Goal: Check status: Check status

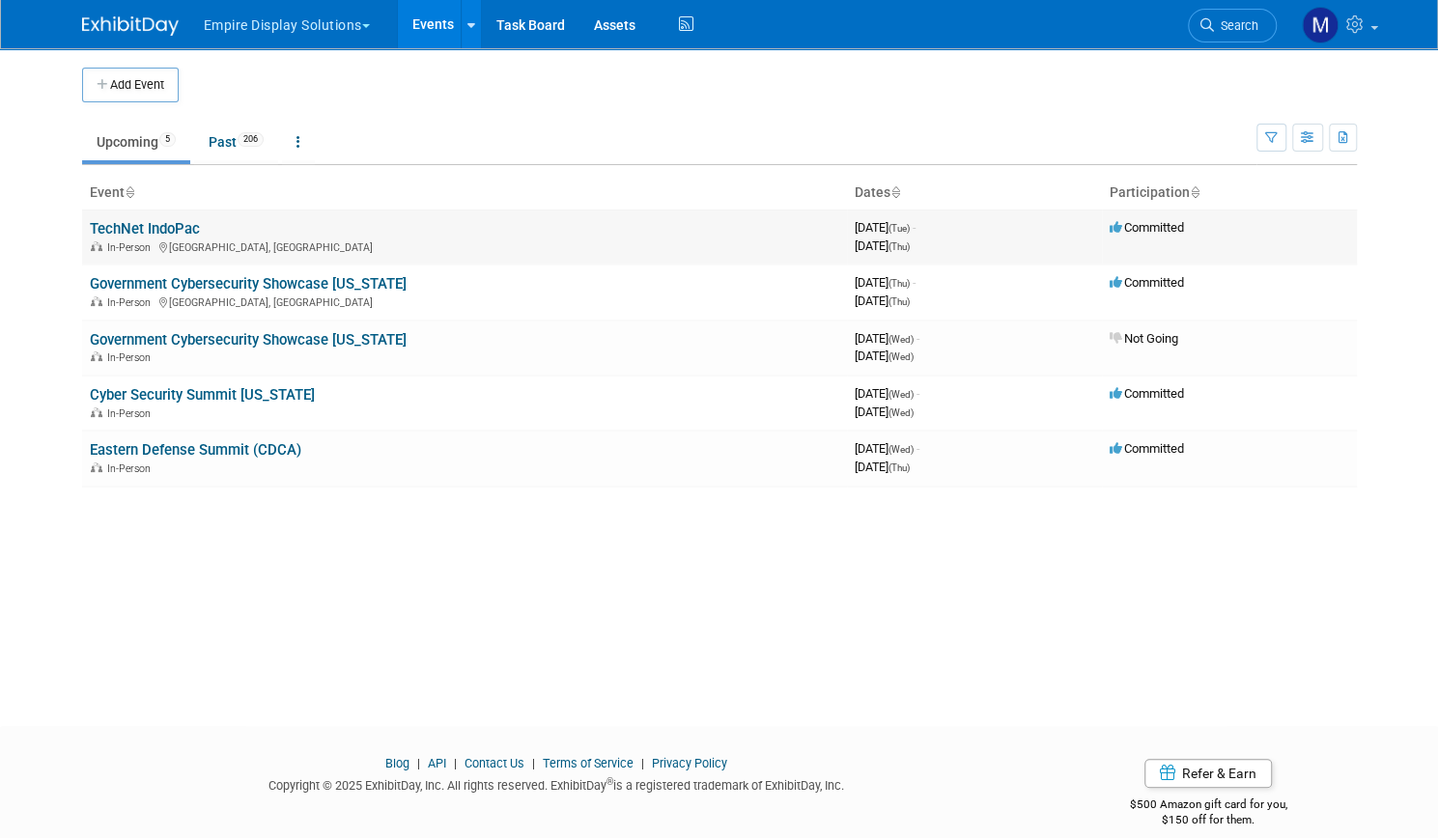
click at [173, 228] on link "TechNet IndoPac" at bounding box center [145, 228] width 110 height 17
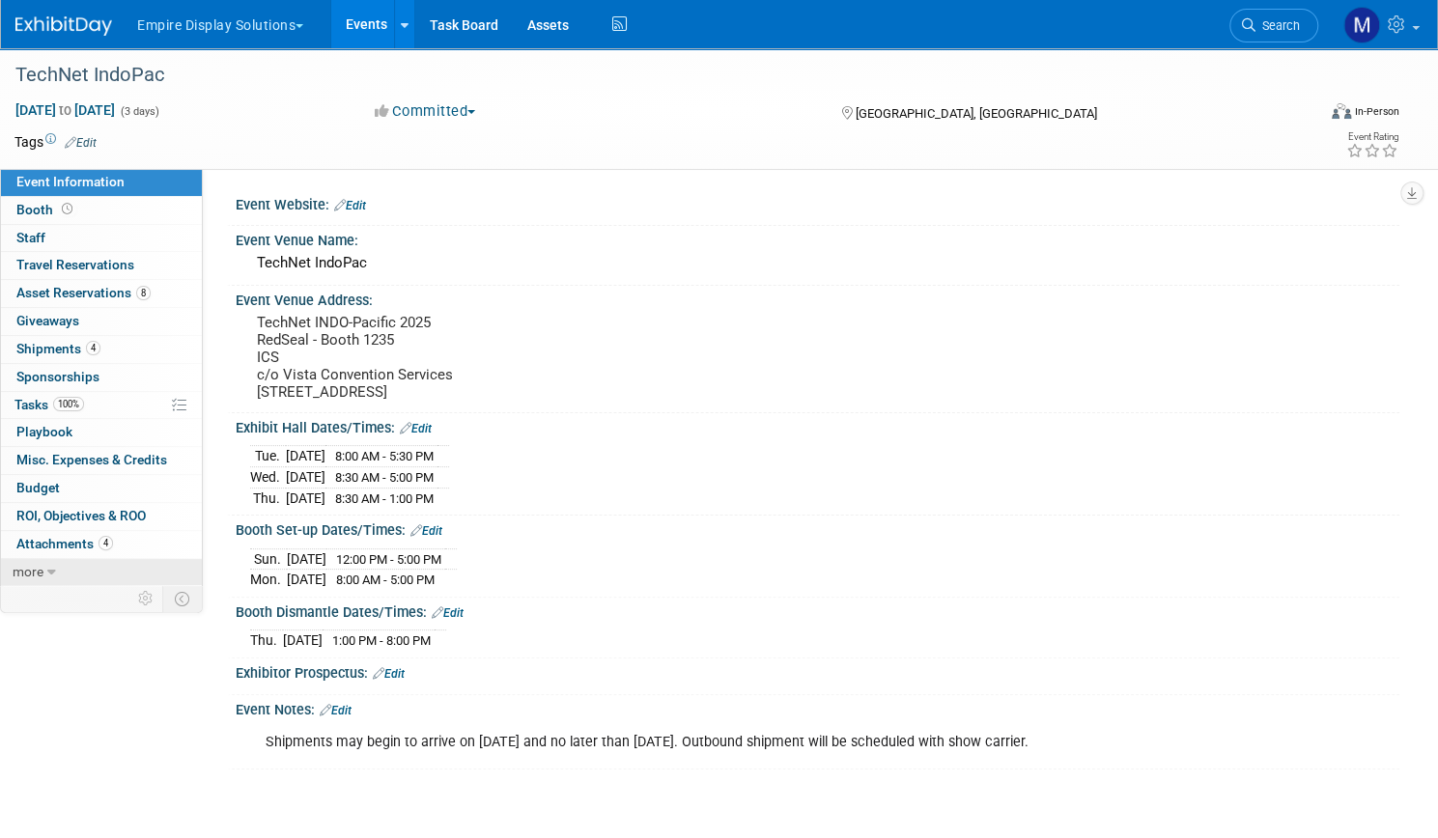
click at [56, 566] on icon at bounding box center [51, 573] width 9 height 14
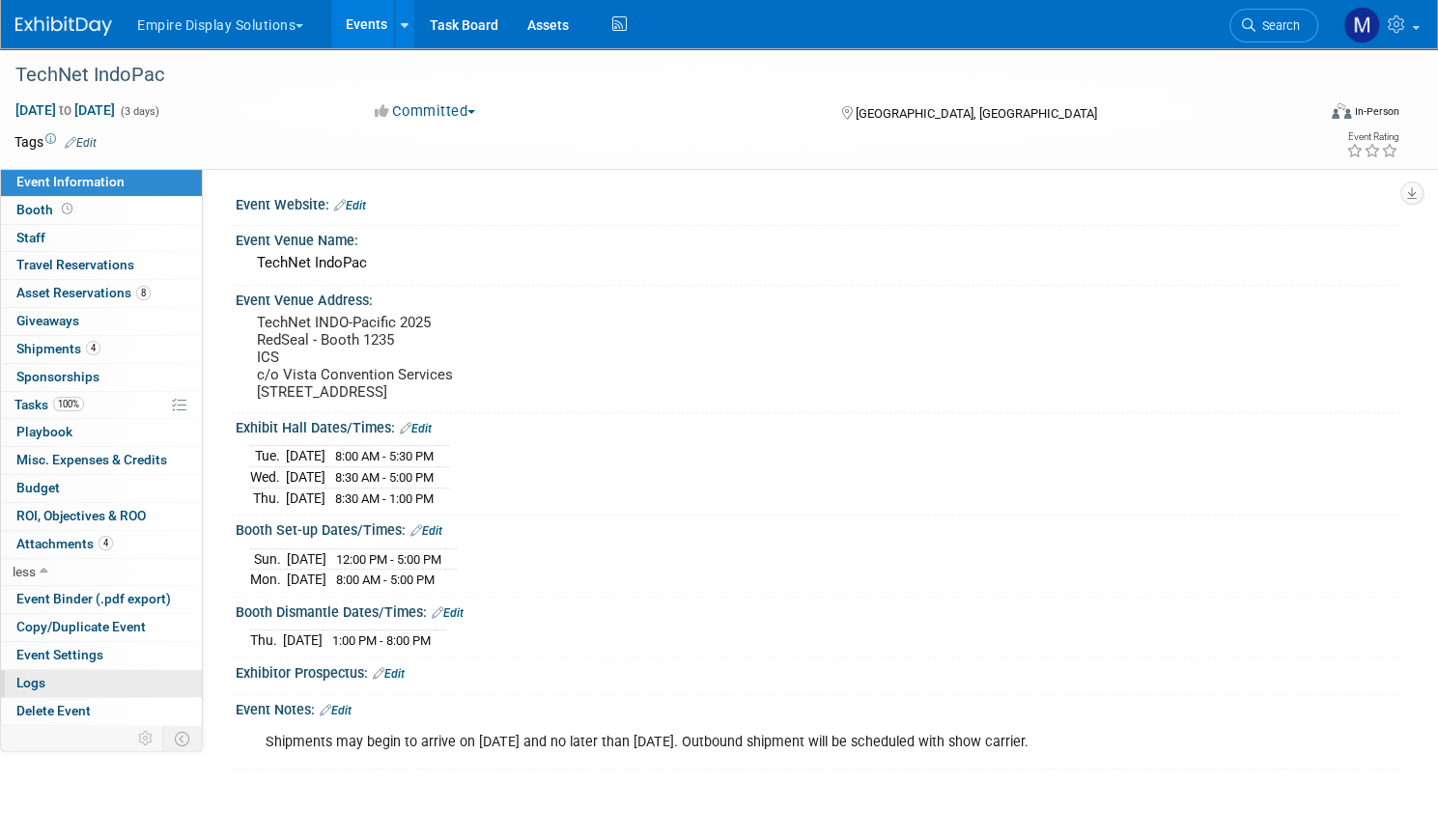
click at [113, 678] on link "Logs" at bounding box center [101, 683] width 201 height 27
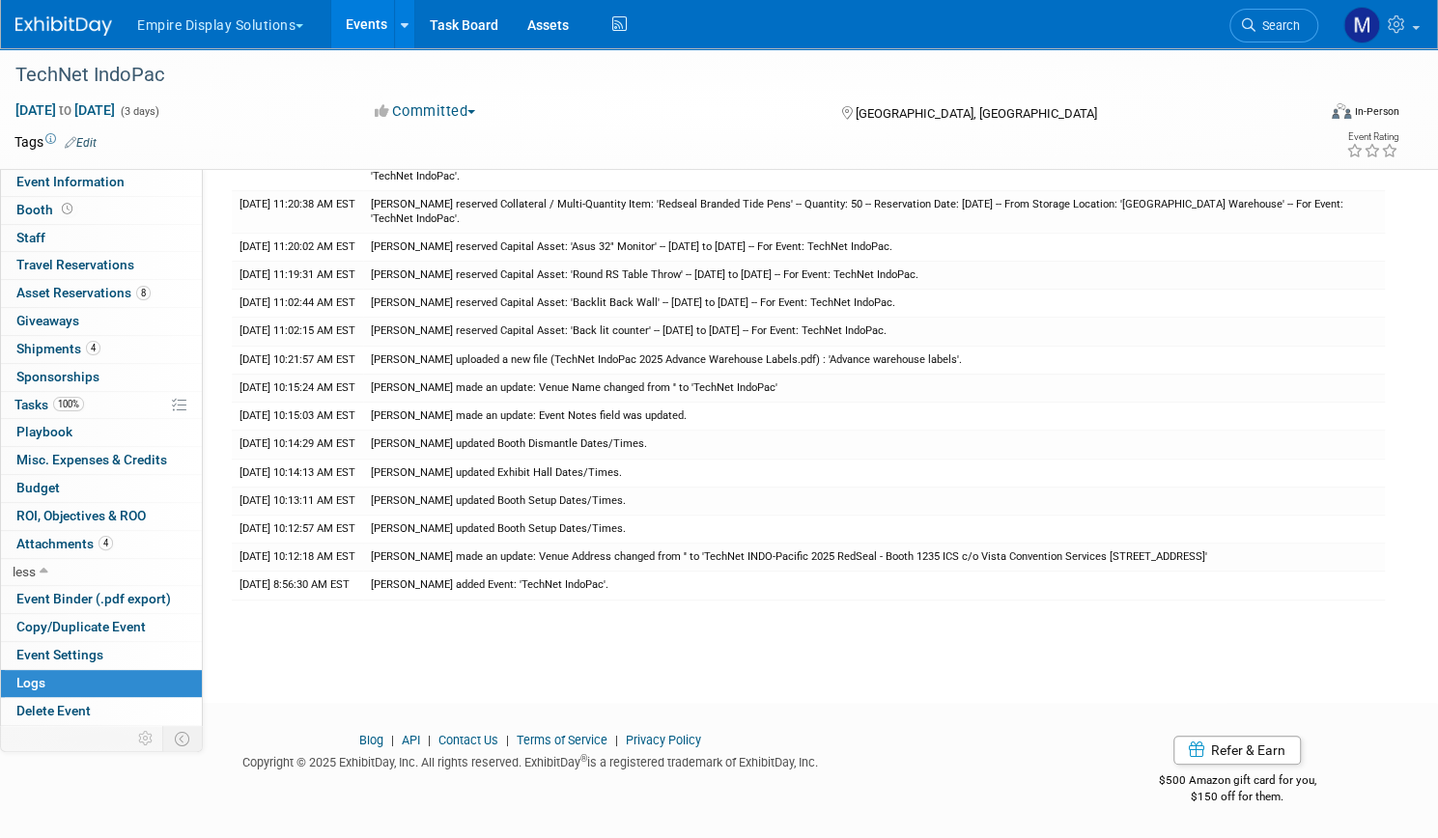
scroll to position [520, 0]
